Goal: Task Accomplishment & Management: Manage account settings

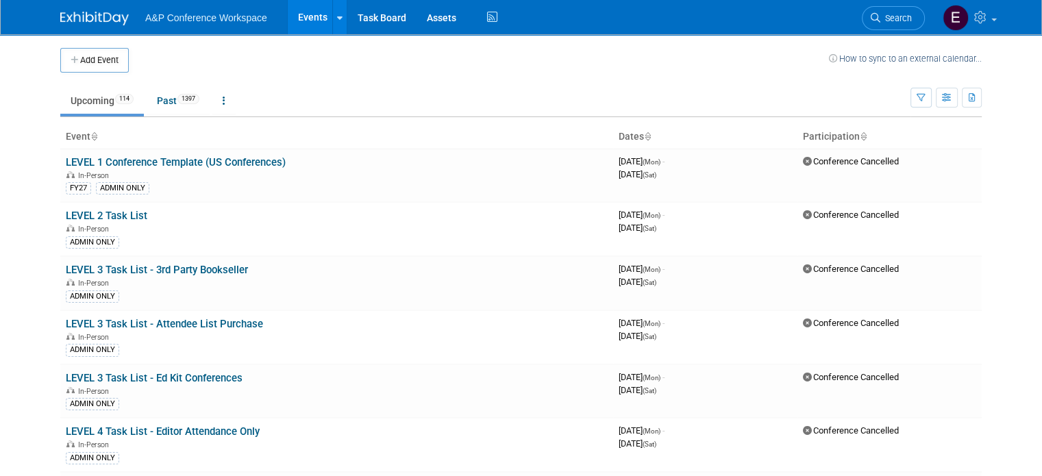
scroll to position [3966, 0]
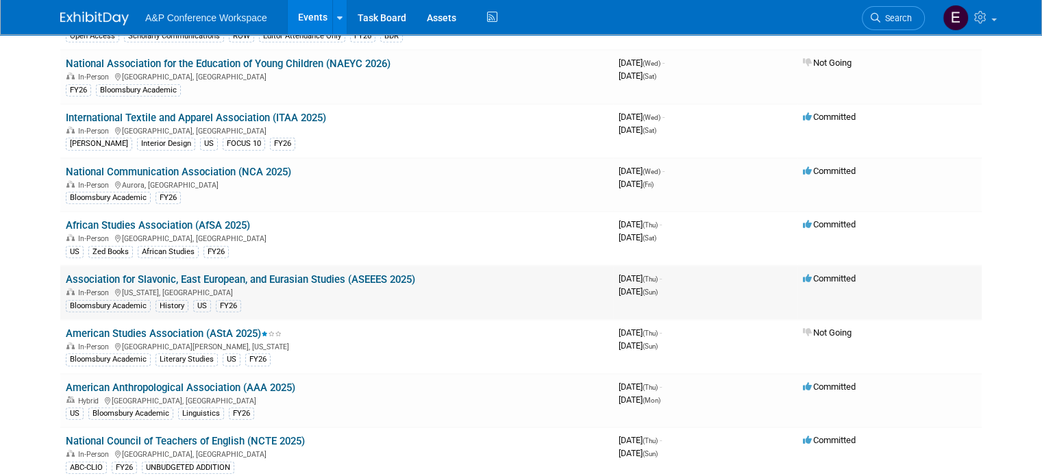
click at [311, 273] on link "Association for Slavonic, East European, and Eurasian Studies (ASEEES 2025)" at bounding box center [240, 279] width 349 height 12
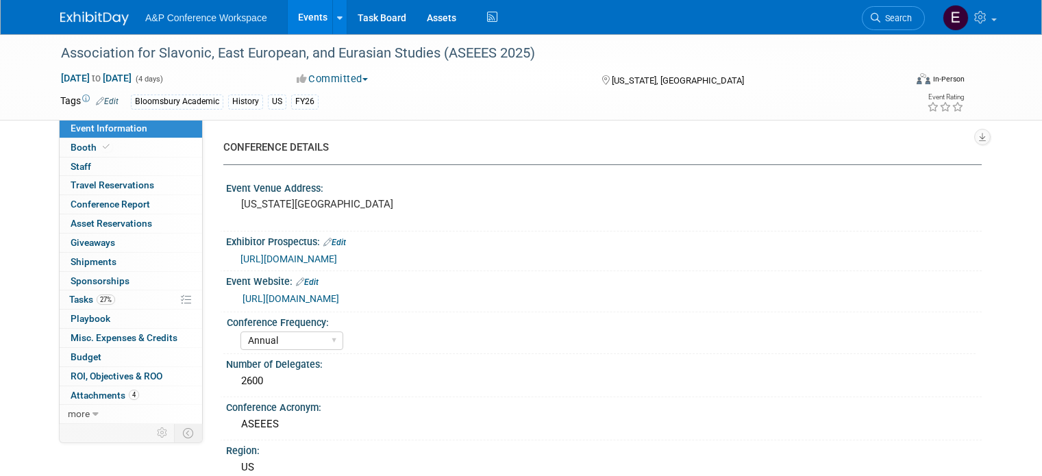
select select "Annual"
select select "Level 2"
select select "In-Person Booth"
select select "History"
select select "Bloomsbury Academic"
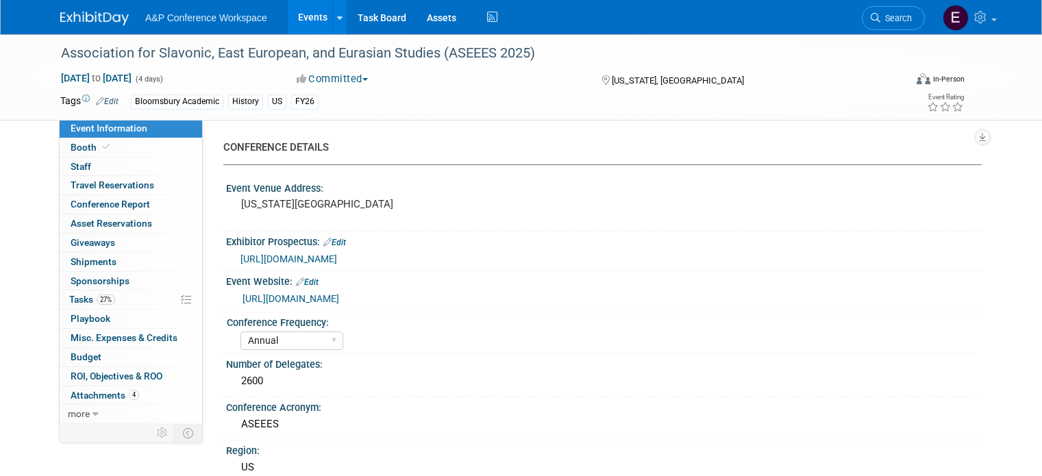
select select "Amanda Oney"
select select "Joe Kreuser"
select select "Ami Reitmeier"
select select "Networking/Commissioning"
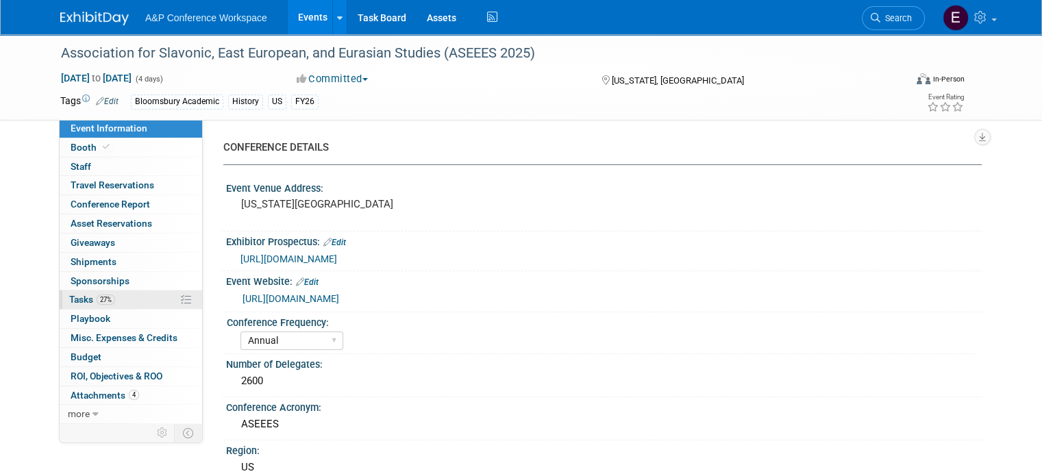
click at [74, 301] on span "Tasks 27%" at bounding box center [92, 299] width 46 height 11
